Goal: Navigation & Orientation: Find specific page/section

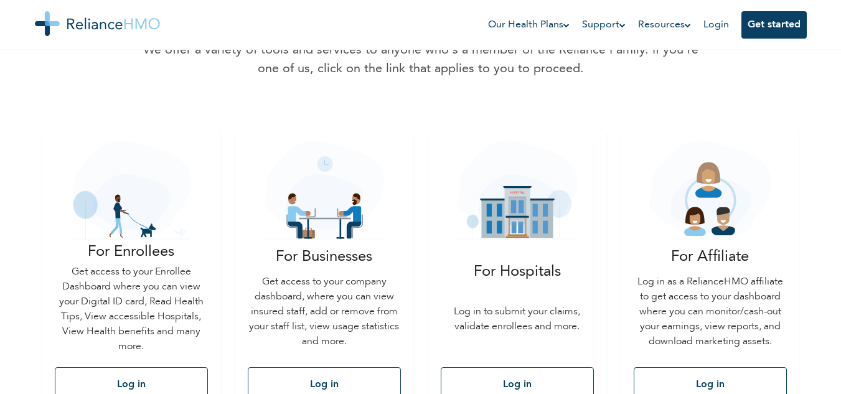
scroll to position [149, 0]
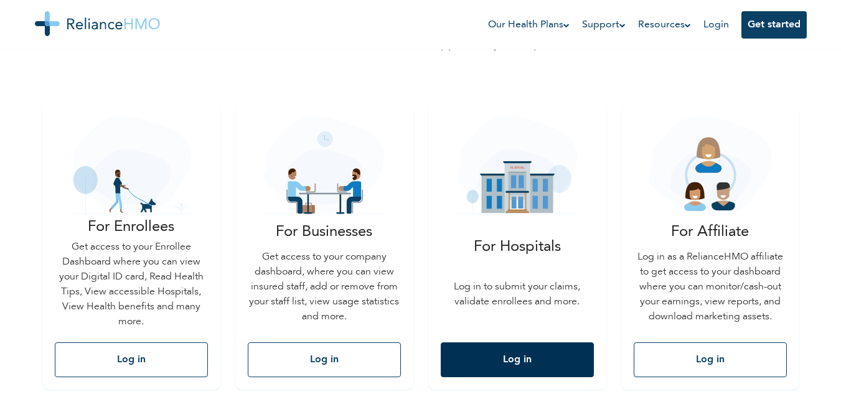
click at [483, 357] on button "Log in" at bounding box center [517, 359] width 153 height 35
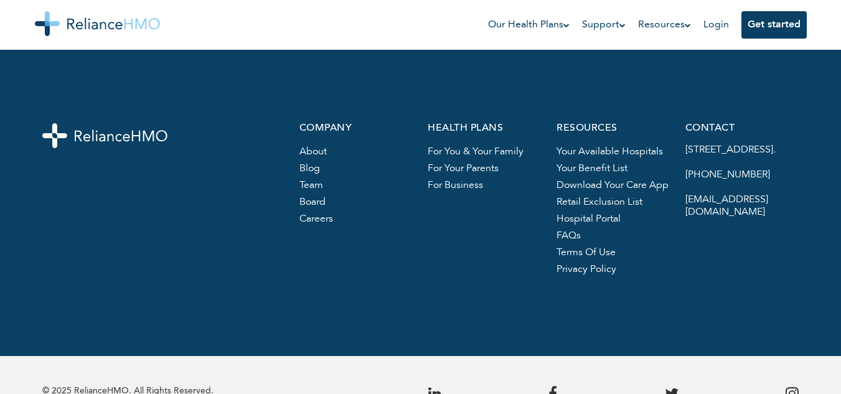
scroll to position [582, 0]
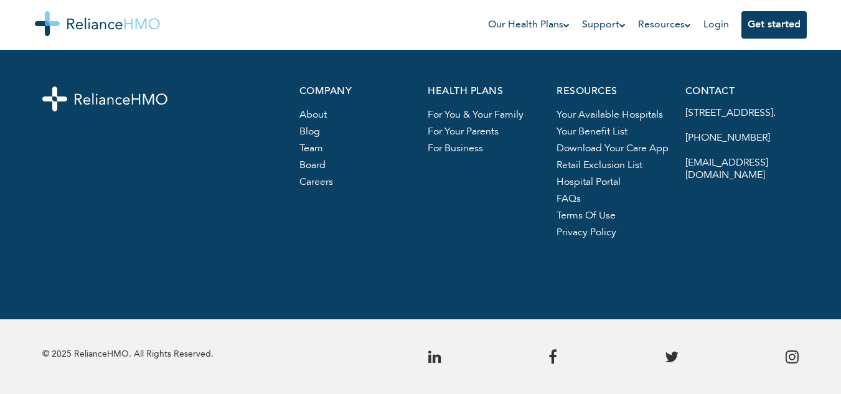
click at [300, 152] on link "team" at bounding box center [311, 149] width 24 height 10
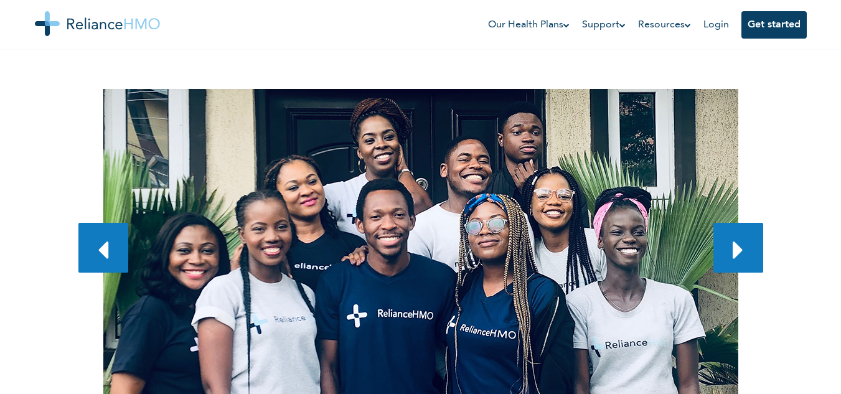
scroll to position [192, 0]
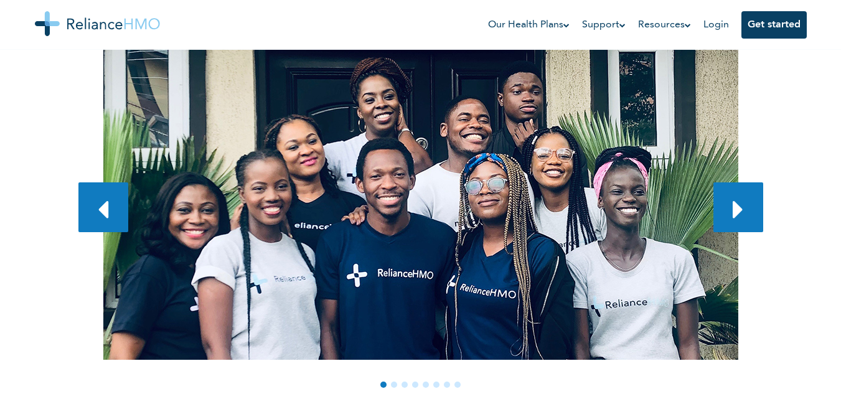
drag, startPoint x: 846, startPoint y: 49, endPoint x: 845, endPoint y: 72, distance: 23.1
click at [840, 72] on html "Our Health Plans For You and Your Family For Your Parents For Business Support …" at bounding box center [420, 5] width 841 height 394
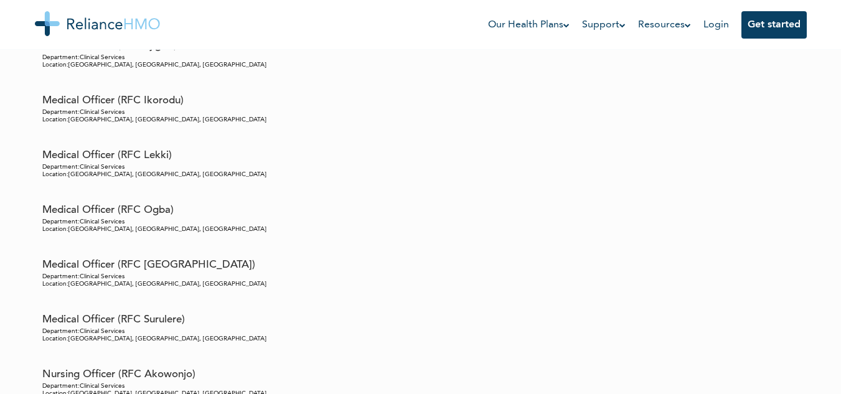
scroll to position [4977, 0]
